Goal: Information Seeking & Learning: Learn about a topic

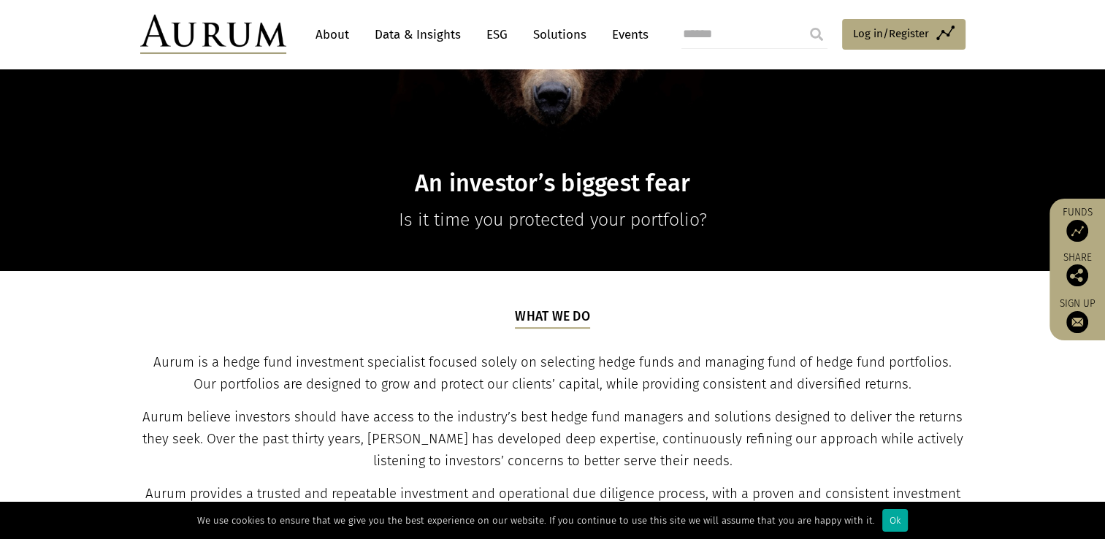
scroll to position [164, 0]
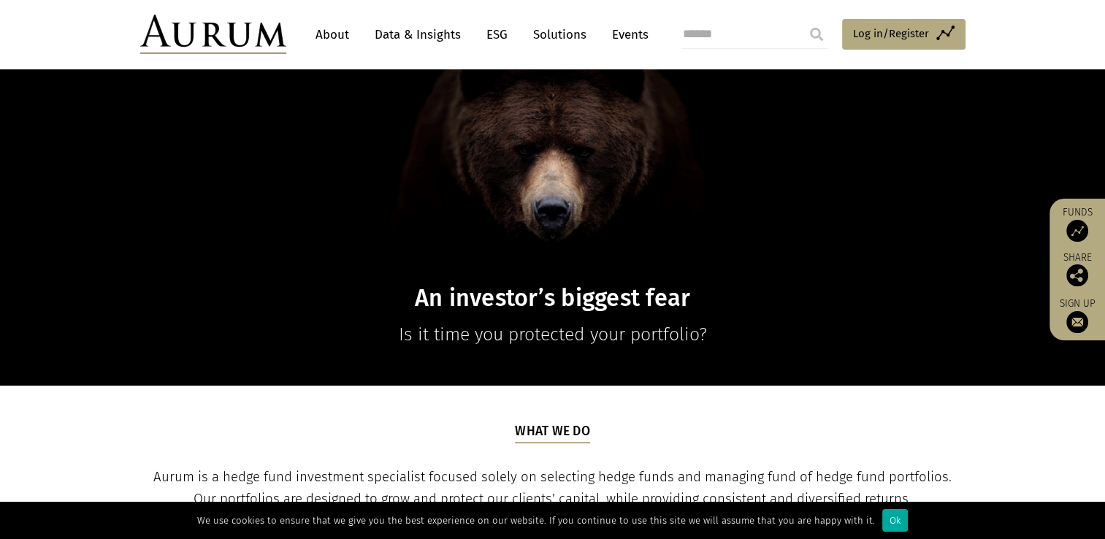
click at [637, 40] on link "Events" at bounding box center [627, 34] width 44 height 27
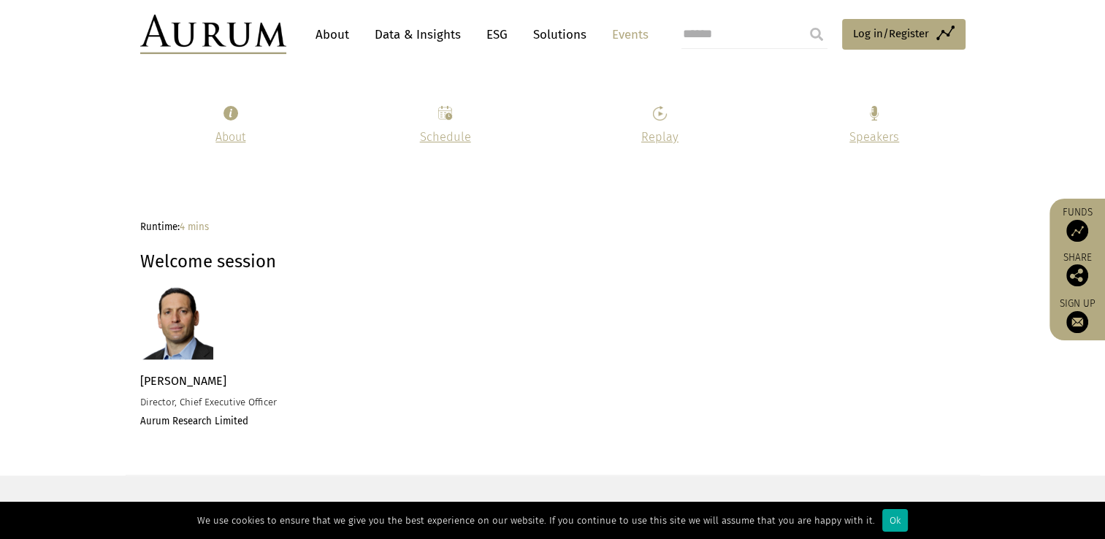
scroll to position [1388, 0]
click at [454, 126] on p at bounding box center [446, 117] width 178 height 22
click at [454, 130] on link "Schedule" at bounding box center [445, 137] width 51 height 14
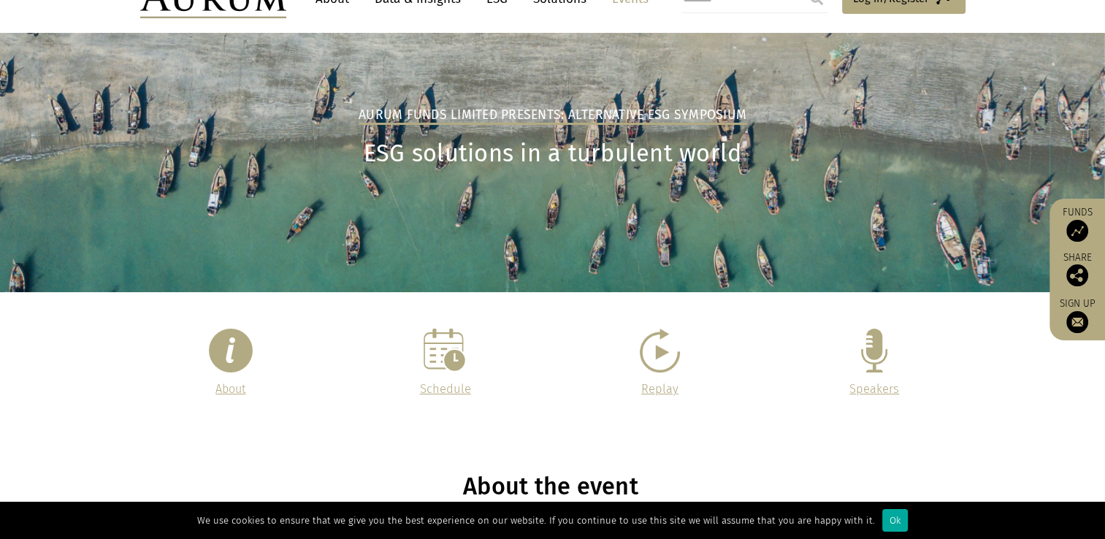
scroll to position [0, 0]
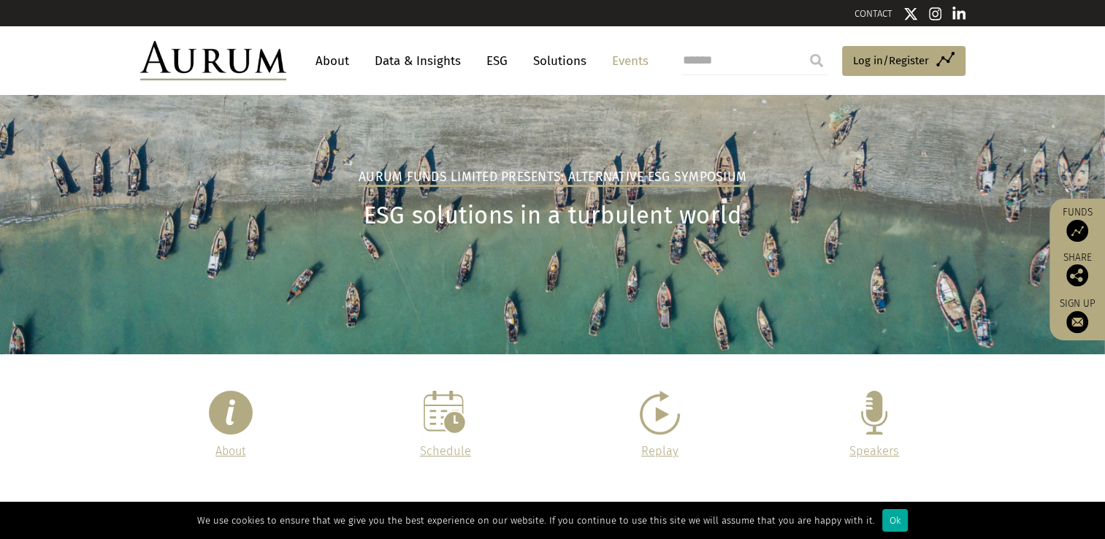
click at [241, 64] on img at bounding box center [213, 60] width 146 height 39
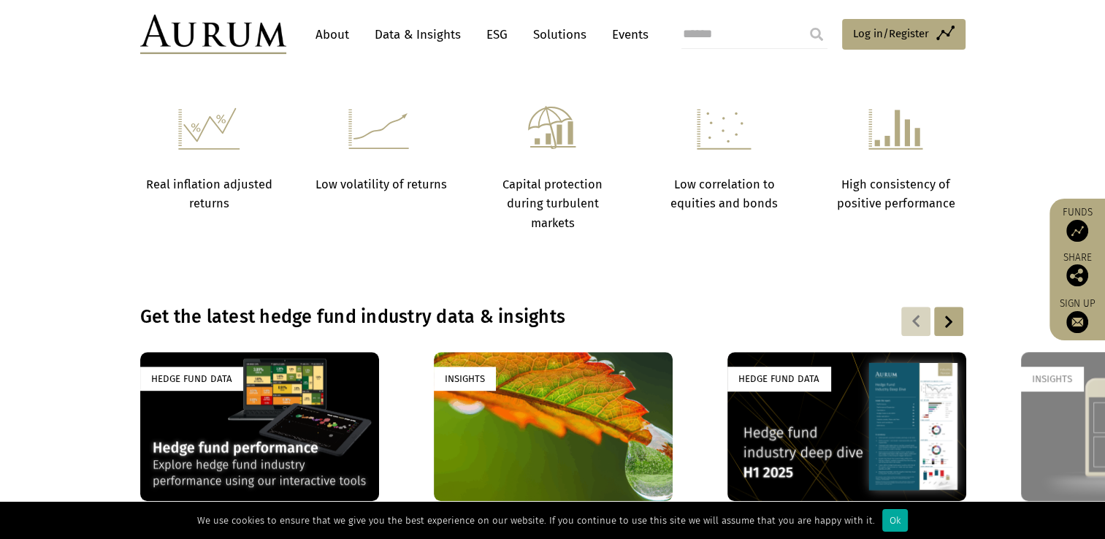
scroll to position [804, 0]
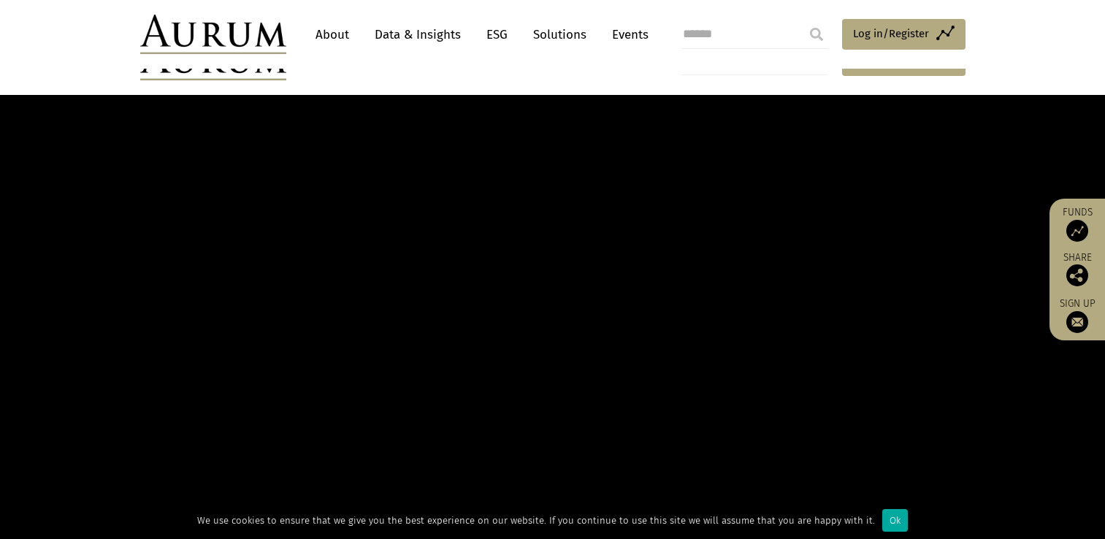
scroll to position [164, 0]
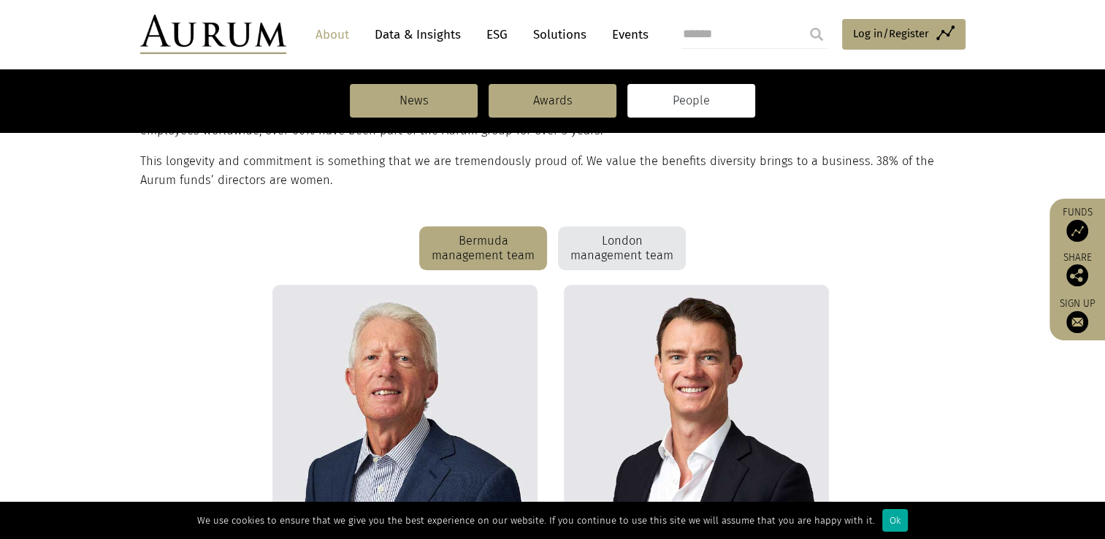
scroll to position [251, 0]
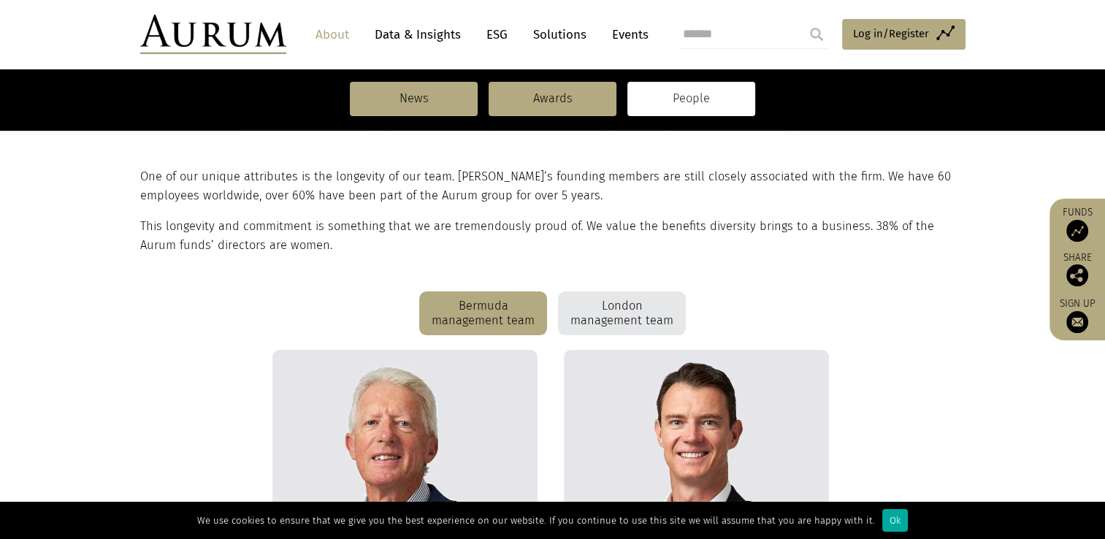
click at [600, 312] on div "London management team" at bounding box center [622, 314] width 128 height 44
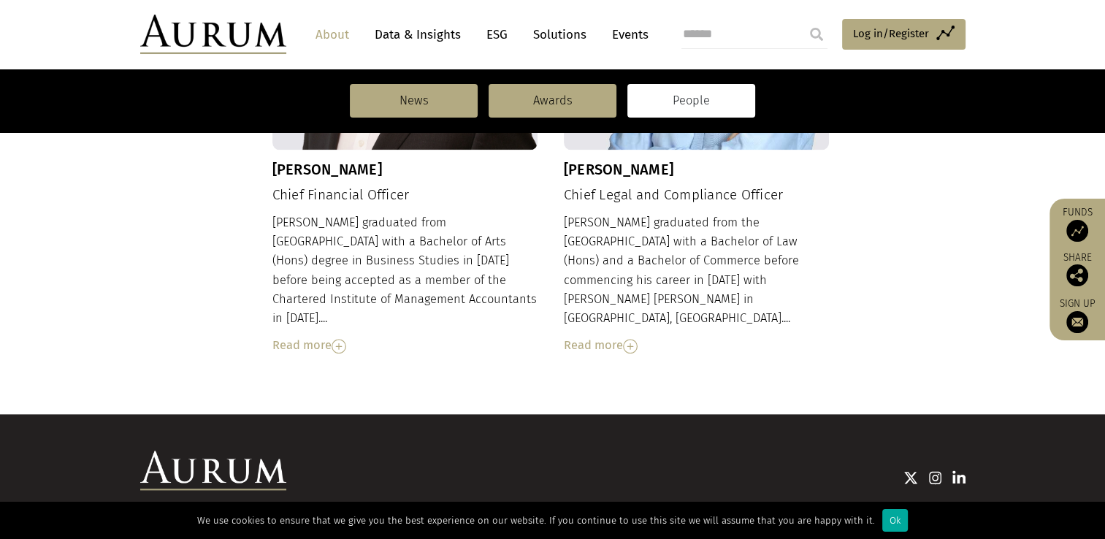
scroll to position [1715, 0]
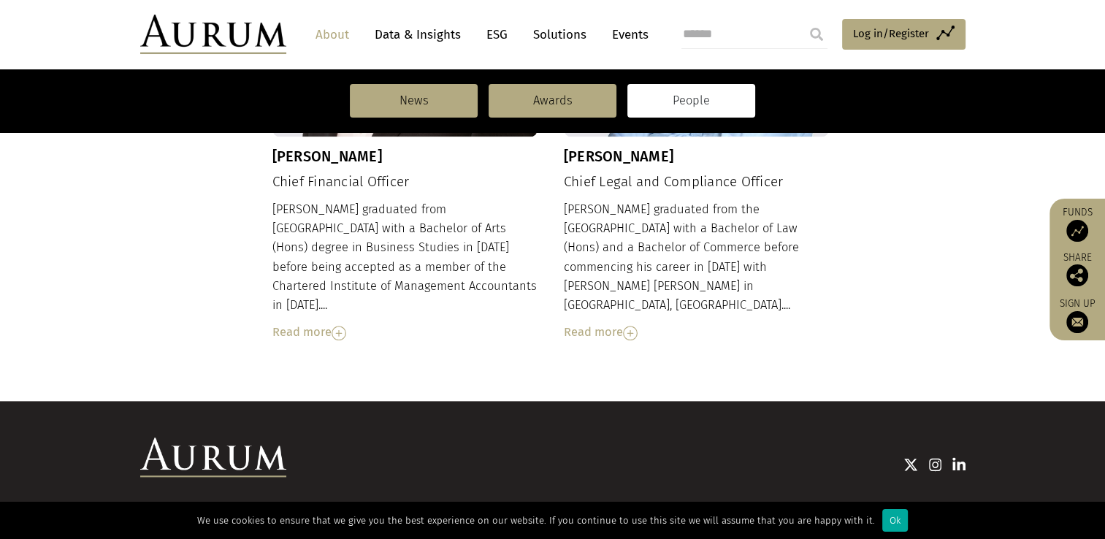
click at [590, 323] on div "Read more" at bounding box center [697, 332] width 266 height 19
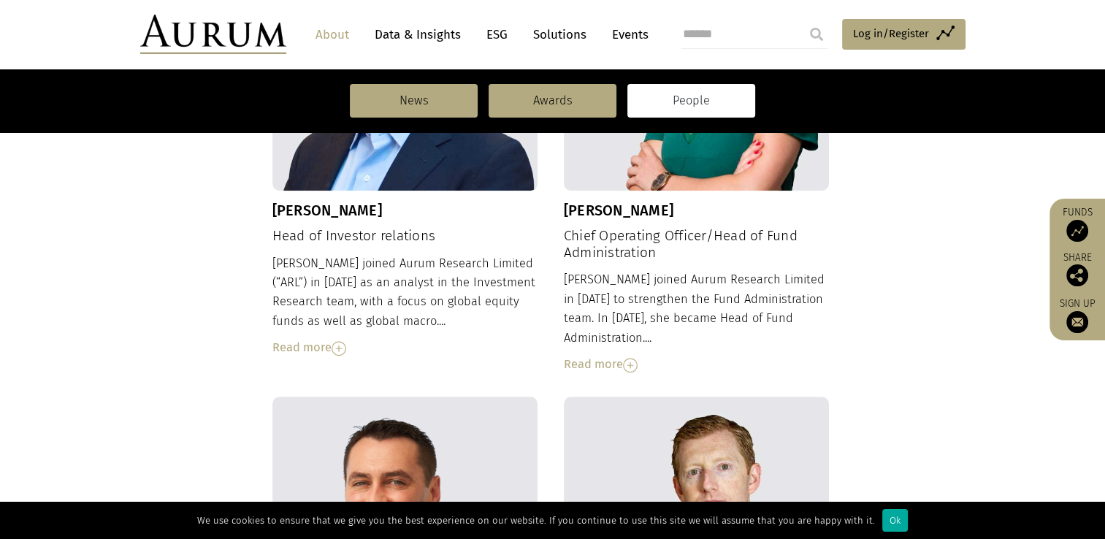
scroll to position [1104, 0]
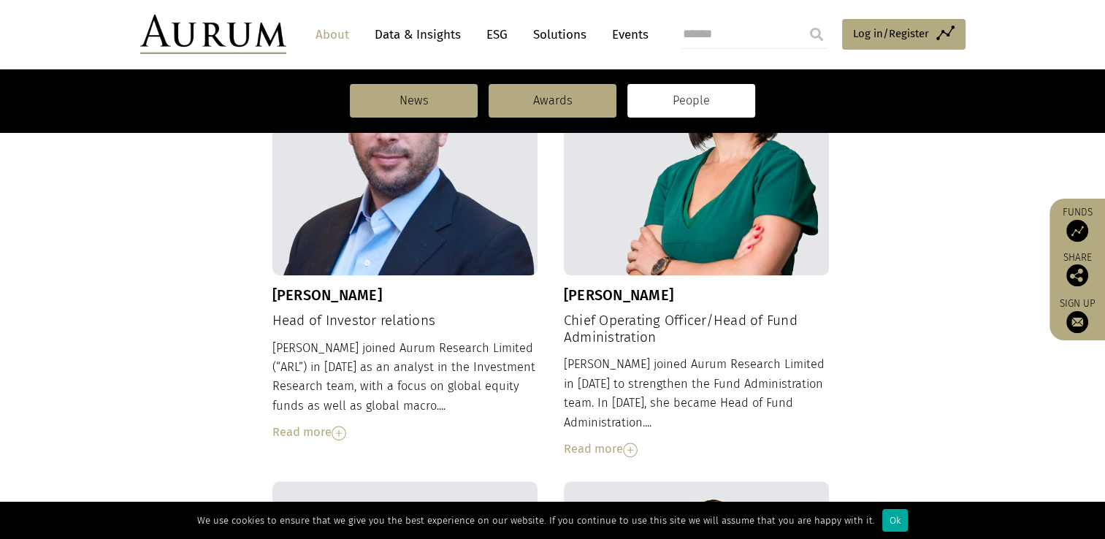
click at [614, 440] on div "Read more" at bounding box center [697, 449] width 266 height 19
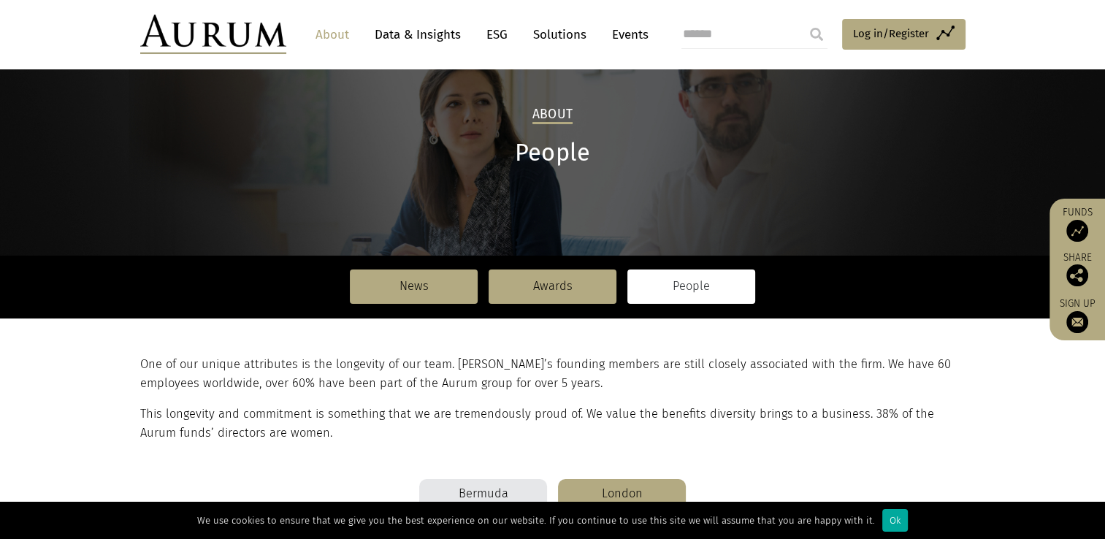
scroll to position [0, 0]
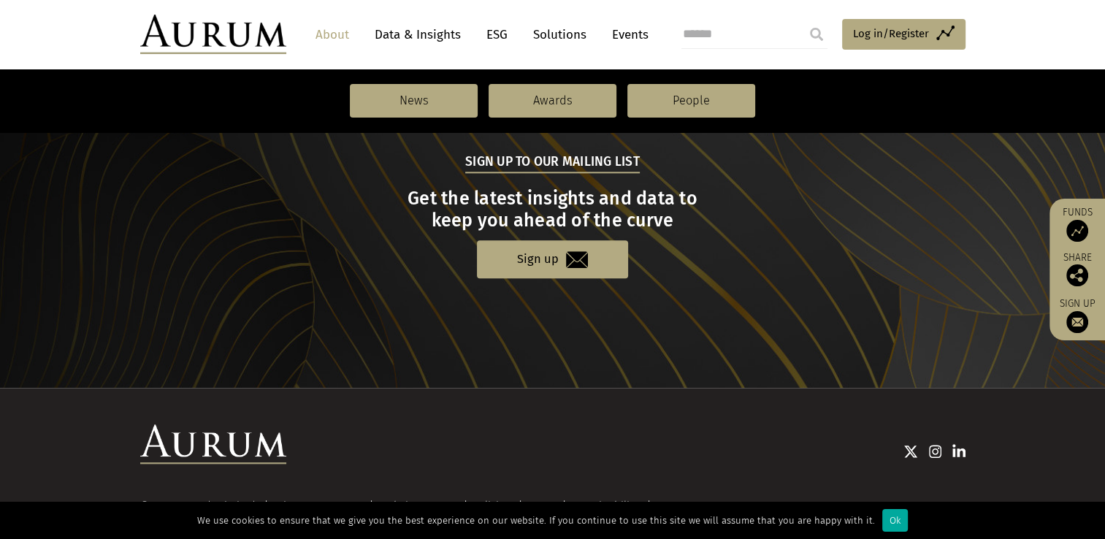
scroll to position [1639, 0]
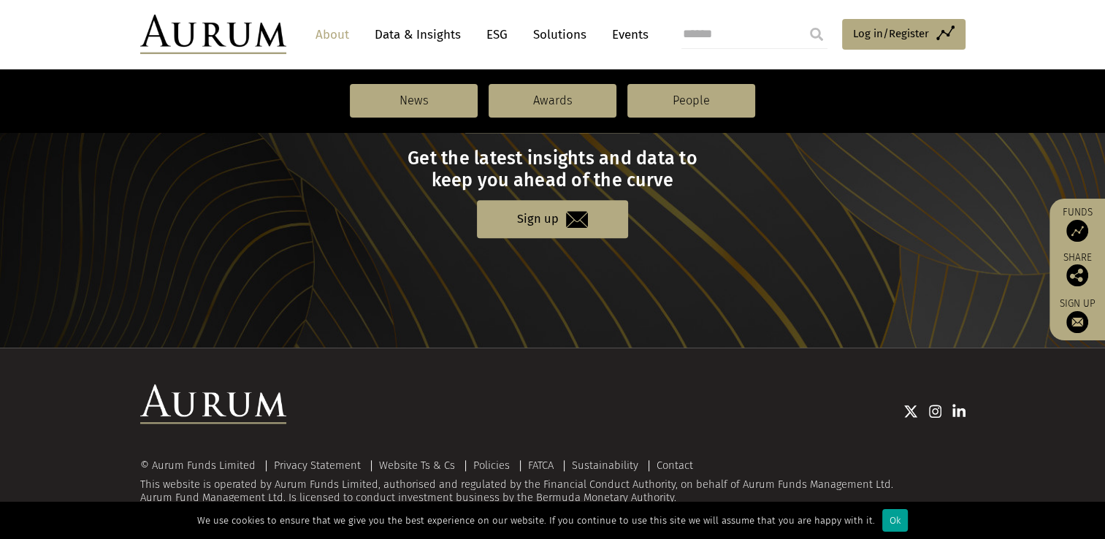
click at [891, 522] on div "Ok" at bounding box center [896, 520] width 26 height 23
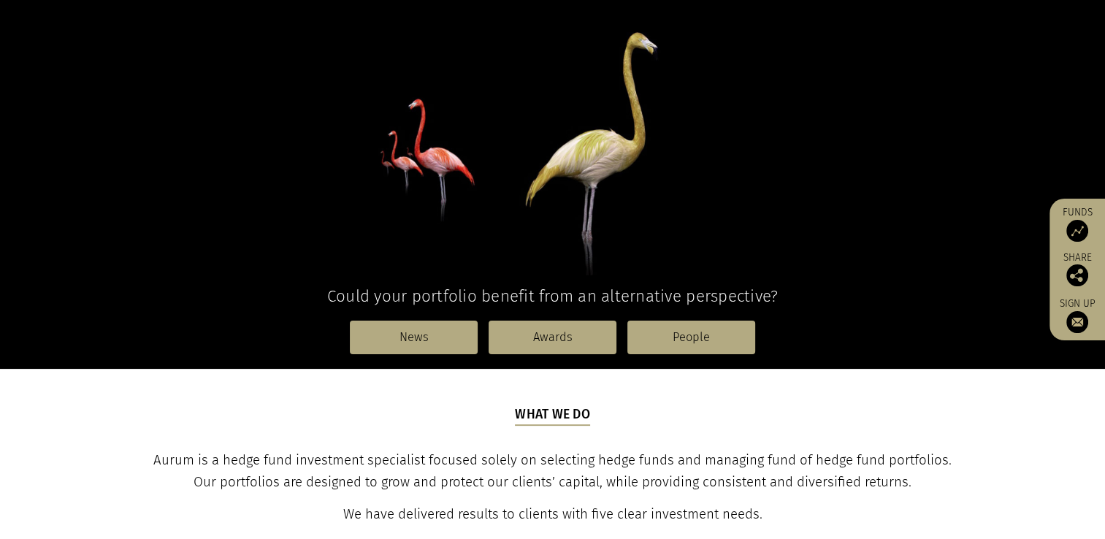
scroll to position [0, 0]
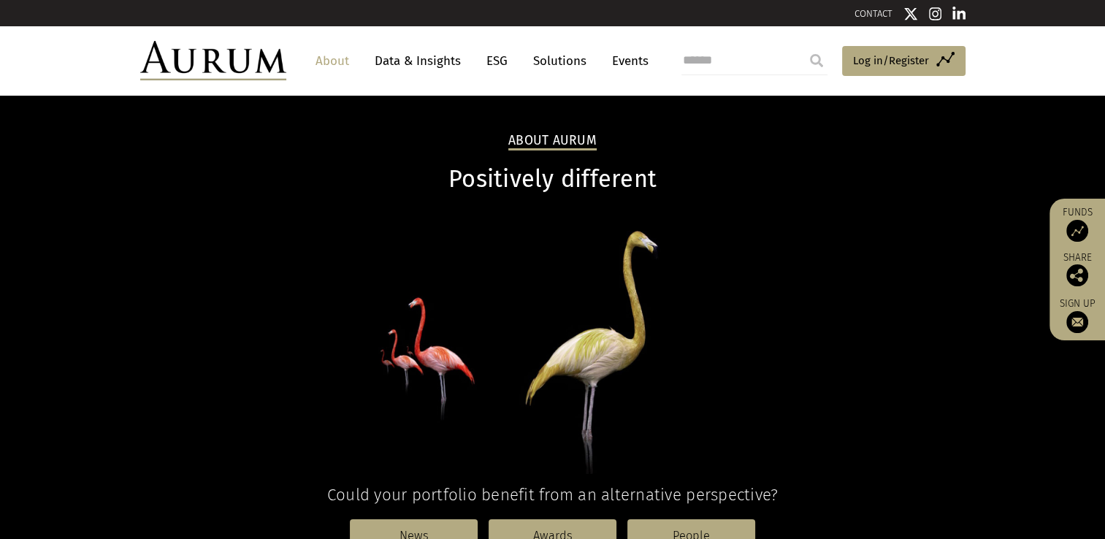
click at [498, 60] on link "ESG" at bounding box center [497, 60] width 36 height 27
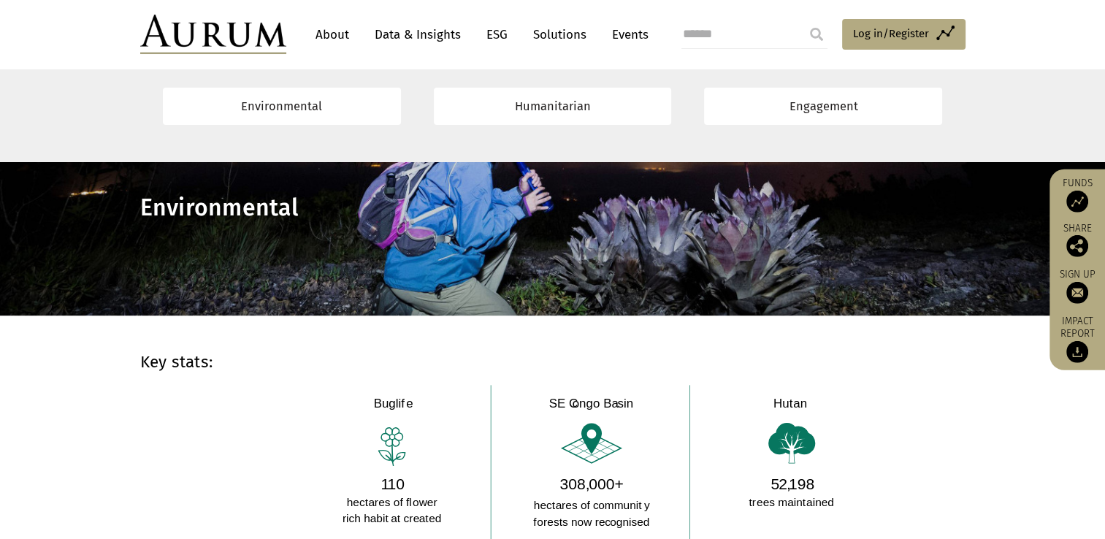
scroll to position [950, 0]
